Goal: Information Seeking & Learning: Learn about a topic

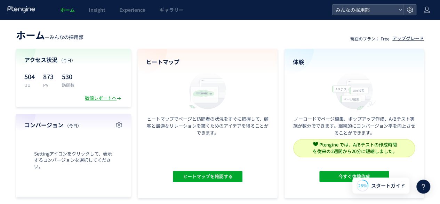
click at [197, 154] on div "ヒートマップ ヒートマップでページと訪問者の状況をすぐに把握して、顧客と最適なリレーションを築くためのアイデアを得ることができます。 ヒートマップを確認する" at bounding box center [208, 123] width 140 height 149
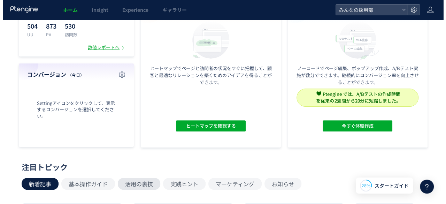
scroll to position [35, 0]
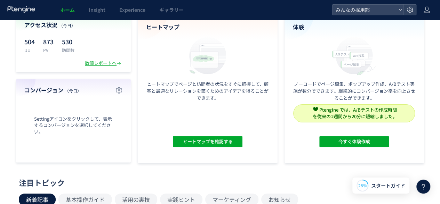
click at [71, 114] on div "Settingアイコンをクリックして、表示するコンバージョンを選択してください。" at bounding box center [73, 125] width 98 height 63
click at [57, 119] on span "Settingアイコンをクリックして、表示するコンバージョンを選択してください。" at bounding box center [73, 125] width 98 height 19
click at [120, 92] on use "button" at bounding box center [119, 90] width 6 height 6
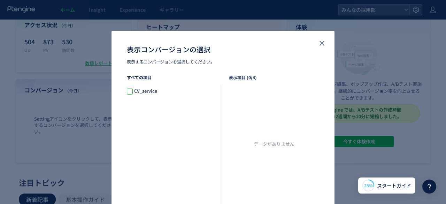
click at [127, 91] on span "表示コンバージョンの選択" at bounding box center [130, 91] width 6 height 6
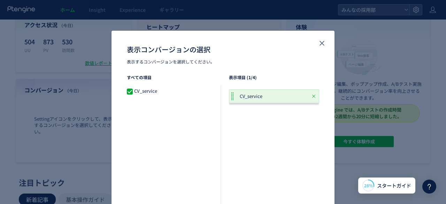
click at [263, 101] on div "CV_service" at bounding box center [274, 96] width 90 height 14
click at [266, 93] on span "CV_service" at bounding box center [255, 96] width 30 height 7
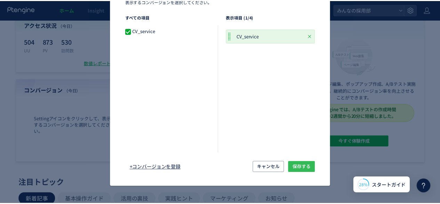
scroll to position [0, 0]
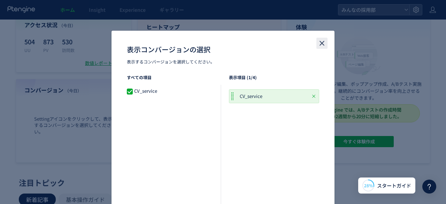
click at [323, 40] on button "close" at bounding box center [321, 43] width 11 height 11
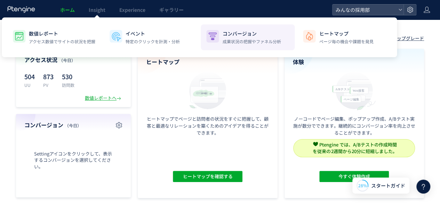
click at [248, 37] on p "コンバージョン" at bounding box center [251, 33] width 58 height 7
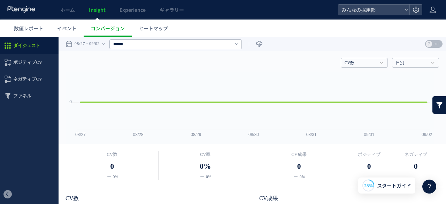
click at [238, 43] on icon at bounding box center [236, 44] width 3 height 6
click at [36, 65] on span "ポジティブCV" at bounding box center [27, 62] width 29 height 17
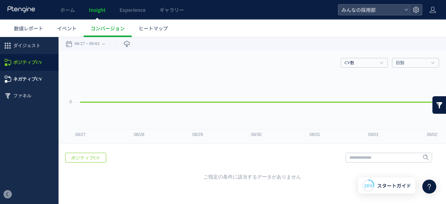
click at [37, 84] on span "ネガティブCV" at bounding box center [27, 79] width 29 height 17
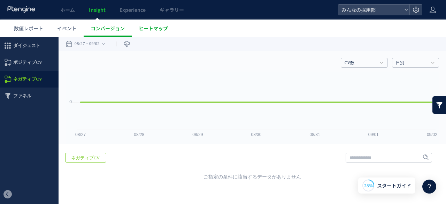
click at [164, 33] on link "ヒートマップ" at bounding box center [153, 27] width 43 height 17
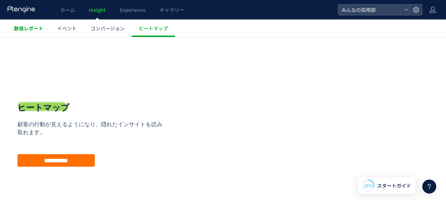
click at [30, 21] on link "数値レポート" at bounding box center [28, 27] width 43 height 17
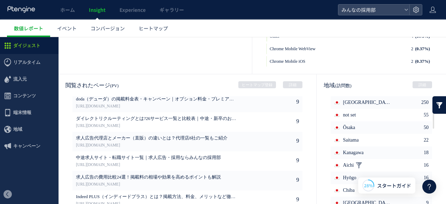
scroll to position [383, 0]
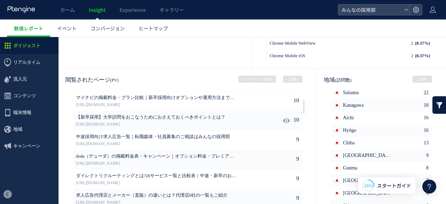
click at [146, 117] on span "【新卒採用】大学訪問をおこなうためにおさえておくべきポイントとは？" at bounding box center [156, 117] width 160 height 6
click at [293, 119] on span "10" at bounding box center [296, 120] width 6 height 19
click at [288, 79] on link "詳細" at bounding box center [292, 79] width 19 height 7
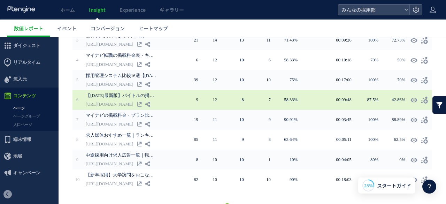
scroll to position [208, 0]
